Goal: Task Accomplishment & Management: Manage account settings

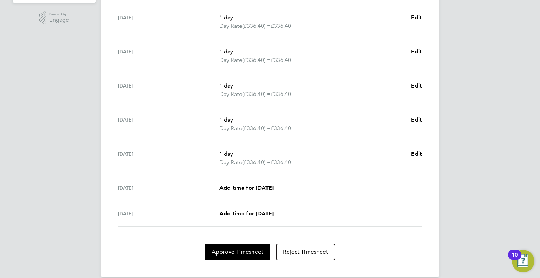
scroll to position [228, 0]
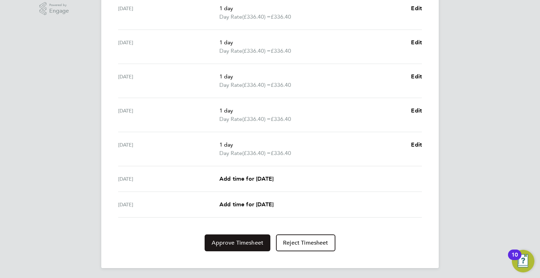
click at [226, 243] on span "Approve Timesheet" at bounding box center [237, 242] width 52 height 7
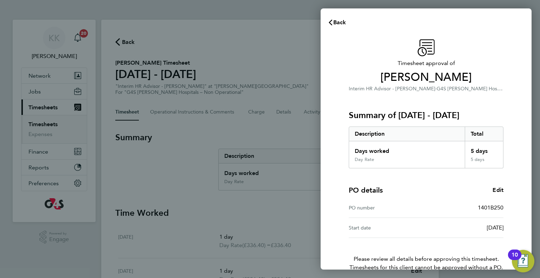
scroll to position [38, 0]
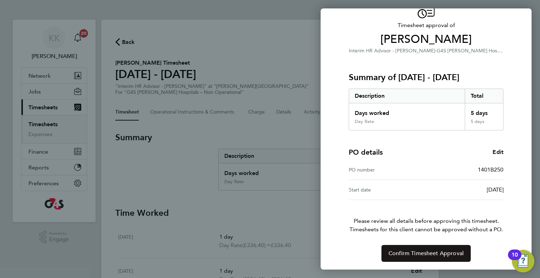
click at [449, 256] on button "Confirm Timesheet Approval" at bounding box center [425, 253] width 89 height 17
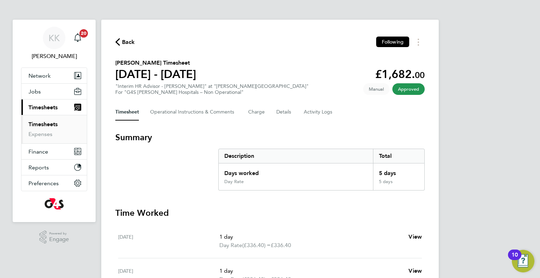
click at [402, 89] on span "Approved" at bounding box center [408, 89] width 32 height 12
click at [403, 91] on span "Approved" at bounding box center [408, 89] width 32 height 12
